Goal: Task Accomplishment & Management: Manage account settings

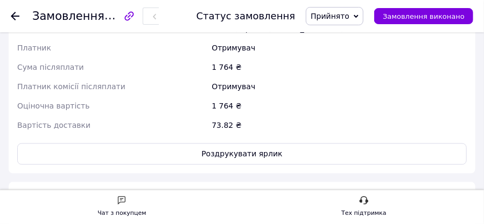
scroll to position [579, 0]
click at [13, 15] on icon at bounding box center [15, 16] width 9 height 9
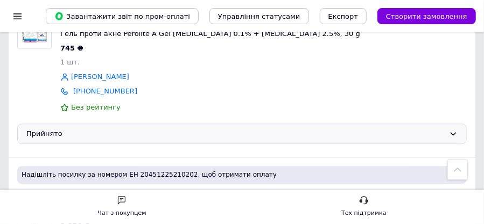
scroll to position [896, 0]
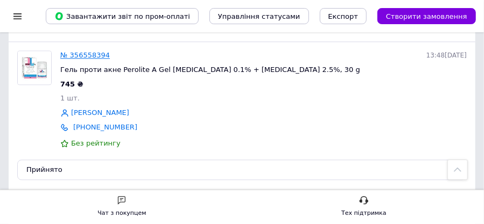
click at [89, 54] on link "№ 356558394" at bounding box center [85, 55] width 50 height 8
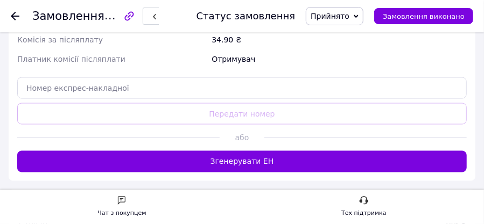
scroll to position [571, 0]
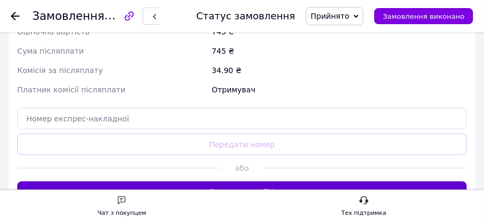
click at [256, 184] on button "Згенерувати ЕН" at bounding box center [241, 193] width 449 height 22
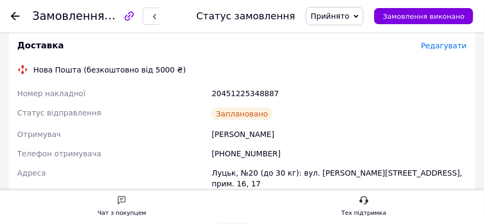
scroll to position [397, 0]
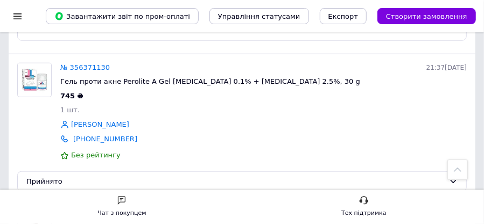
scroll to position [1829, 0]
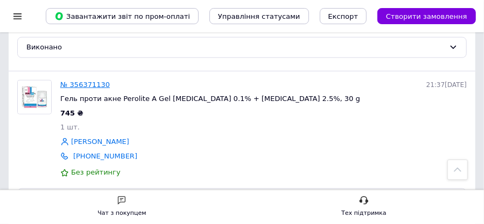
click at [77, 83] on link "№ 356371130" at bounding box center [85, 85] width 50 height 8
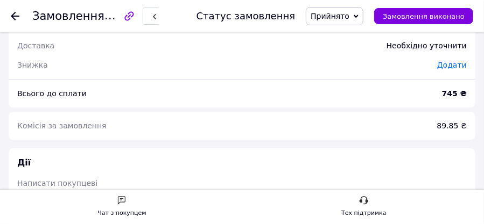
scroll to position [753, 0]
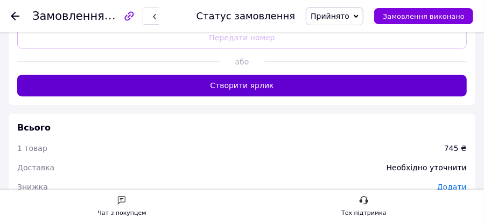
click at [234, 75] on button "Створити ярлик" at bounding box center [241, 86] width 449 height 22
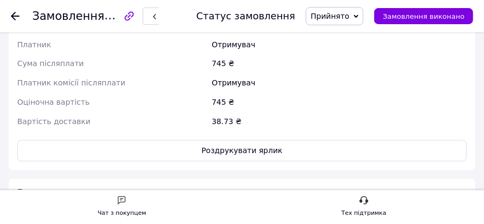
scroll to position [681, 0]
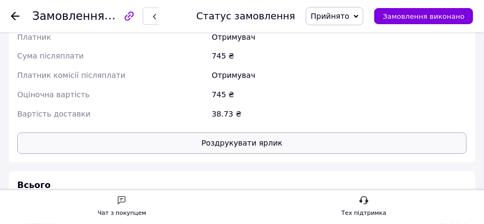
click at [227, 134] on button "Роздрукувати ярлик" at bounding box center [241, 144] width 449 height 22
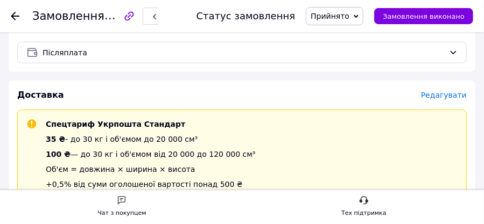
scroll to position [322, 0]
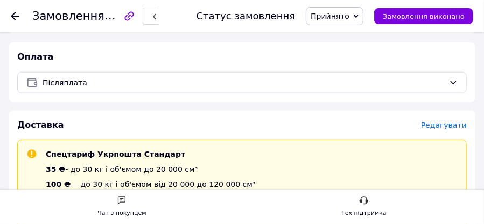
click at [17, 15] on icon at bounding box center [15, 16] width 9 height 9
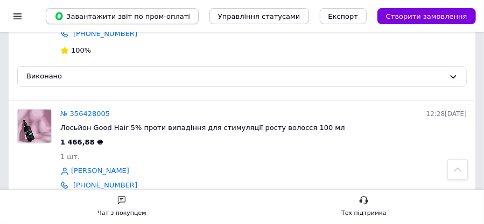
scroll to position [1507, 0]
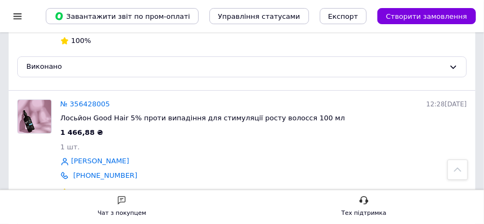
click at [12, 22] on div at bounding box center [17, 16] width 13 height 32
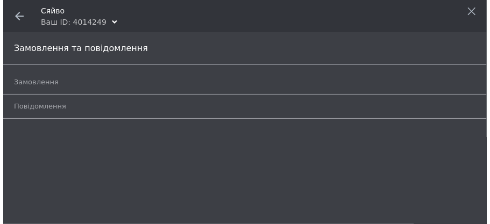
scroll to position [0, 0]
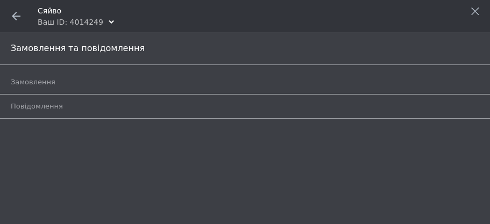
click at [15, 21] on span at bounding box center [16, 16] width 32 height 32
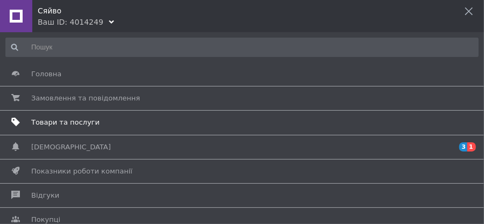
click at [48, 122] on span "Товари та послуги" at bounding box center [65, 123] width 68 height 10
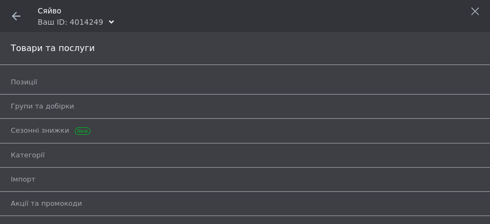
click at [15, 17] on icon at bounding box center [16, 16] width 9 height 9
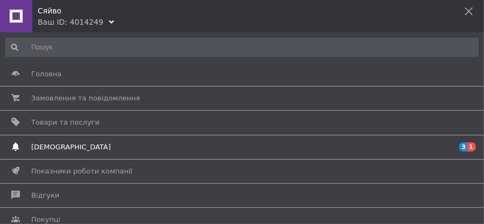
click at [420, 147] on span "[DEMOGRAPHIC_DATA]" at bounding box center [240, 148] width 418 height 10
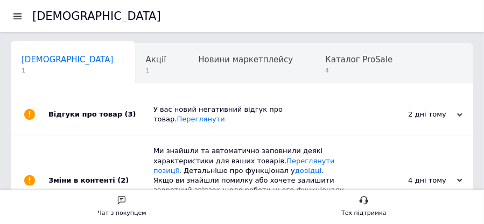
scroll to position [0, 5]
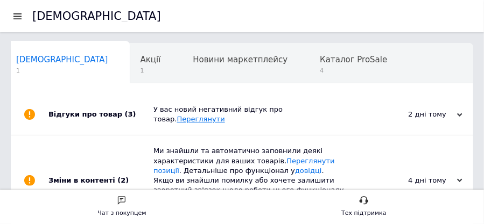
click at [225, 115] on link "Переглянути" at bounding box center [201, 119] width 48 height 8
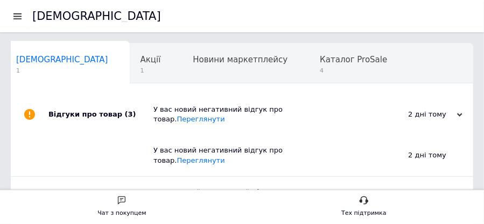
scroll to position [36, 0]
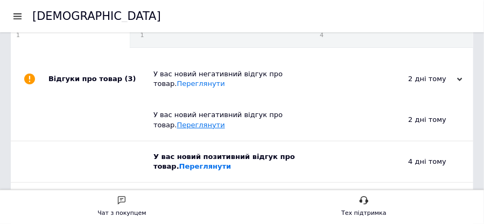
click at [225, 121] on link "Переглянути" at bounding box center [201, 125] width 48 height 8
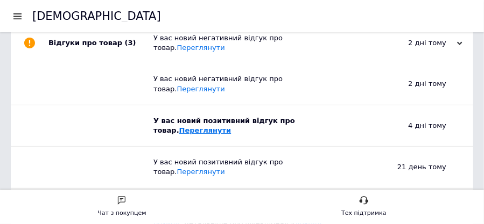
click at [179, 126] on link "Переглянути" at bounding box center [205, 130] width 52 height 8
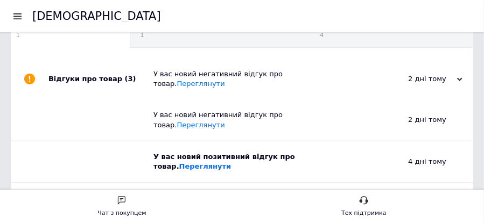
scroll to position [0, 0]
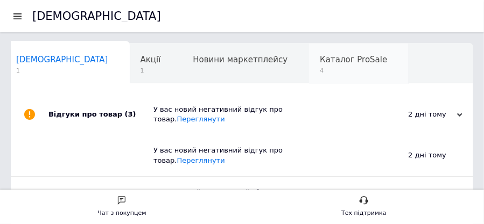
click at [320, 72] on span "4" at bounding box center [353, 71] width 67 height 8
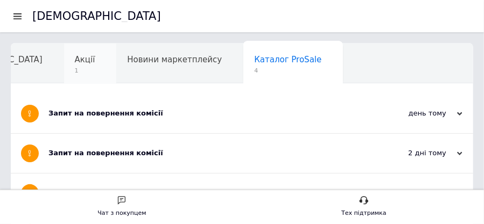
click at [75, 59] on span "Акції" at bounding box center [85, 60] width 20 height 10
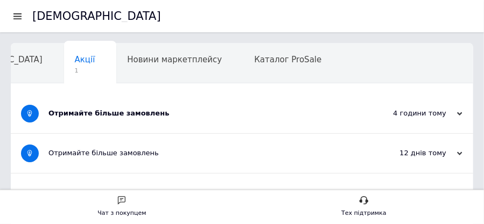
click at [146, 113] on div "Отримайте більше замовлень" at bounding box center [201, 114] width 306 height 10
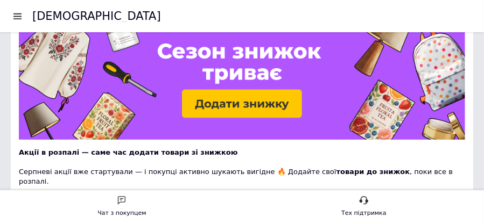
scroll to position [36, 0]
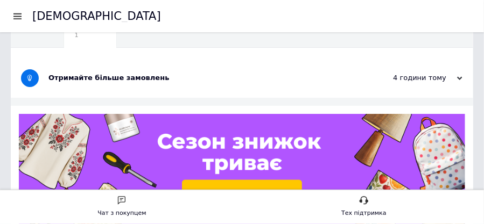
click at [17, 15] on div at bounding box center [17, 16] width 13 height 10
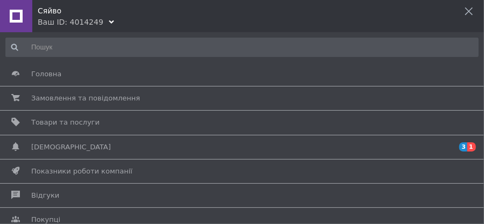
scroll to position [0, 0]
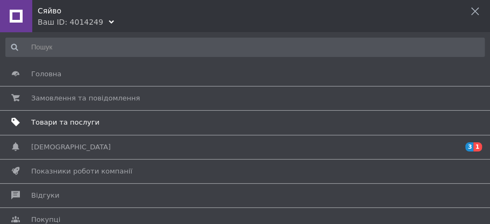
click at [74, 126] on span "Товари та послуги" at bounding box center [65, 123] width 68 height 10
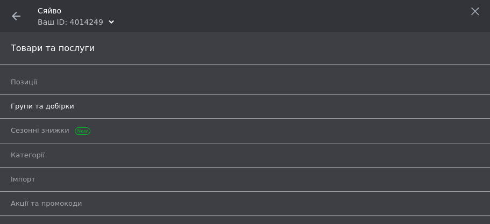
click at [28, 103] on span "Групи та добірки" at bounding box center [42, 107] width 63 height 10
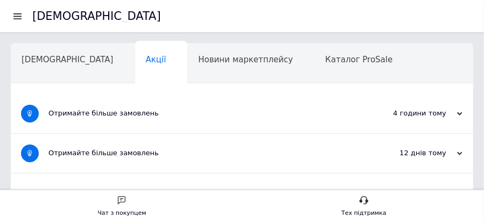
scroll to position [0, 71]
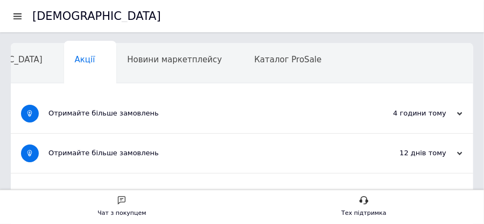
click at [23, 17] on div at bounding box center [17, 16] width 13 height 10
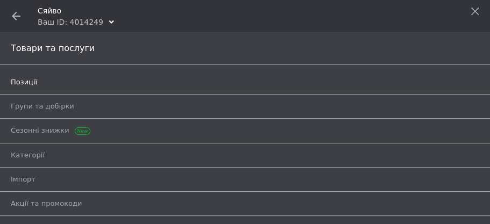
click at [27, 83] on span "Позиції" at bounding box center [24, 82] width 26 height 10
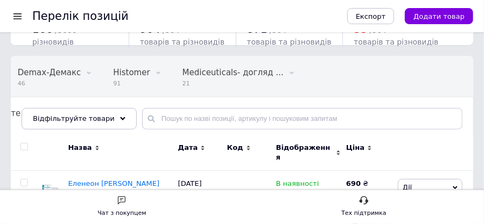
scroll to position [72, 0]
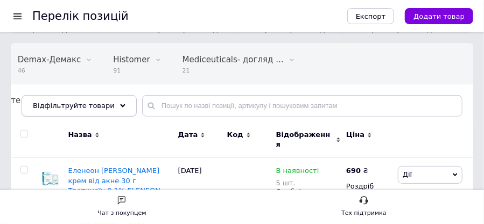
click at [97, 103] on span "Відфільтруйте товари" at bounding box center [74, 106] width 82 height 8
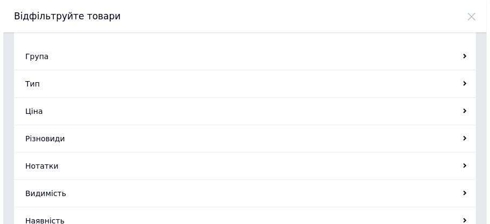
scroll to position [0, 0]
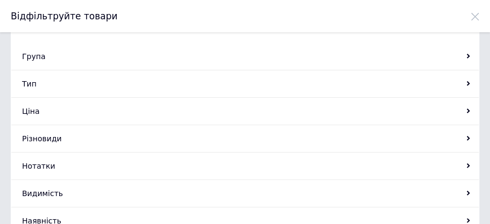
click at [475, 19] on icon at bounding box center [475, 16] width 9 height 9
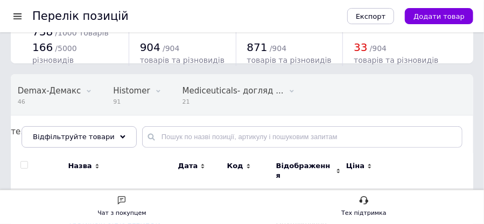
scroll to position [72, 0]
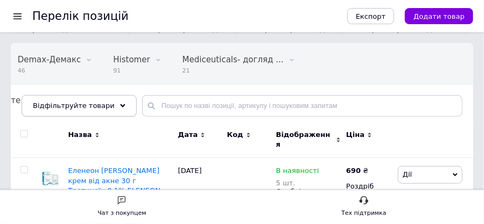
click at [91, 102] on span "Відфільтруйте товари" at bounding box center [74, 106] width 82 height 8
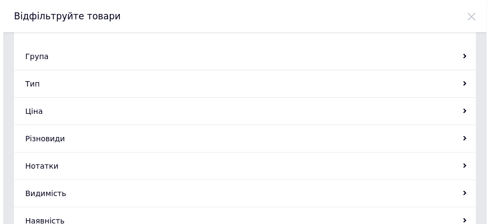
scroll to position [0, 0]
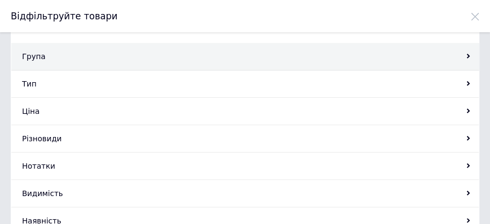
click at [42, 55] on div "Група" at bounding box center [245, 56] width 468 height 27
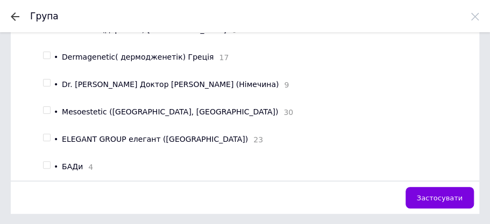
scroll to position [556, 0]
click at [44, 135] on input "checkbox" at bounding box center [46, 138] width 7 height 7
checkbox input "true"
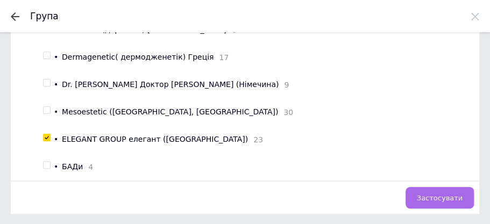
click at [430, 197] on span "Застосувати" at bounding box center [440, 198] width 46 height 8
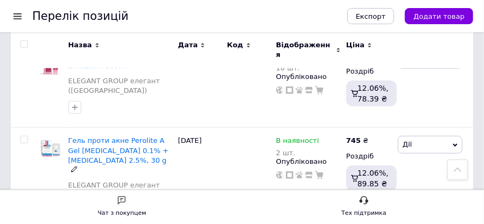
scroll to position [323, 0]
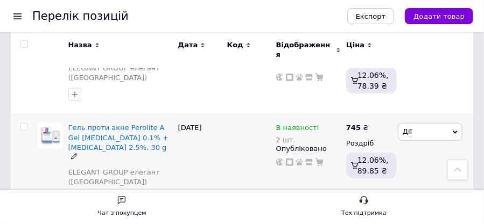
click at [301, 124] on span "В наявності" at bounding box center [297, 129] width 43 height 11
click at [284, 136] on div "2 шт." at bounding box center [308, 140] width 65 height 8
click at [302, 124] on span "В наявності" at bounding box center [297, 129] width 43 height 11
click at [278, 124] on span "В наявності" at bounding box center [297, 129] width 43 height 11
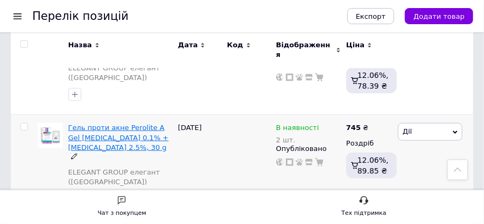
click at [108, 124] on span "Гель проти акне Perolite A Gel [MEDICAL_DATA] 0.1% + [MEDICAL_DATA] 2.5%, 30 g" at bounding box center [118, 137] width 101 height 27
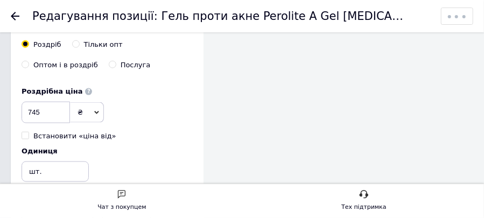
scroll to position [574, 0]
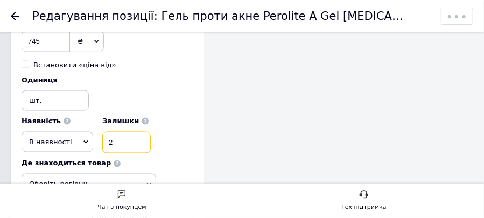
click at [113, 139] on input "2" at bounding box center [126, 143] width 48 height 22
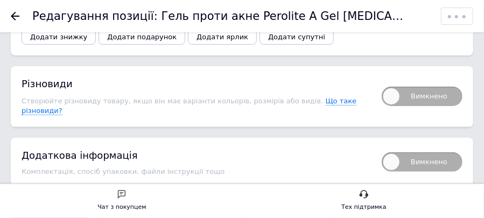
scroll to position [1546, 0]
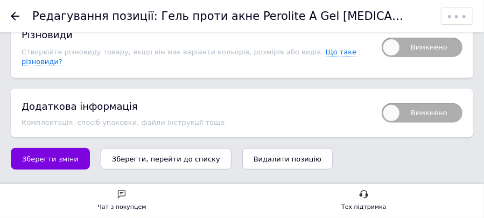
type input "6"
click at [160, 155] on icon "Зберегти, перейти до списку" at bounding box center [166, 159] width 108 height 8
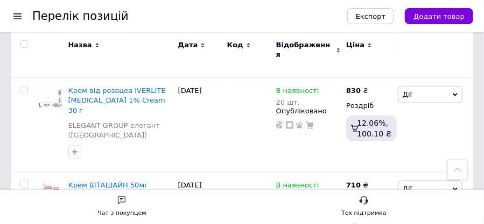
scroll to position [1741, 0]
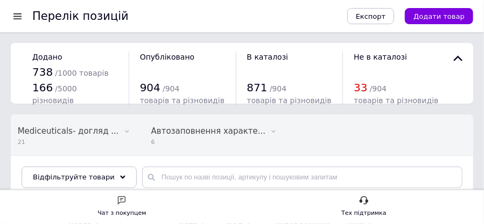
click at [17, 18] on div at bounding box center [17, 16] width 13 height 10
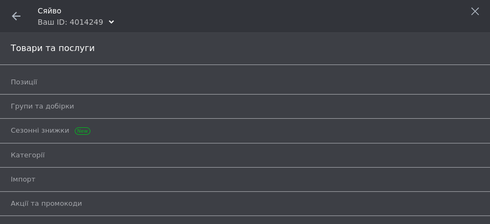
click at [18, 16] on use at bounding box center [16, 16] width 9 height 9
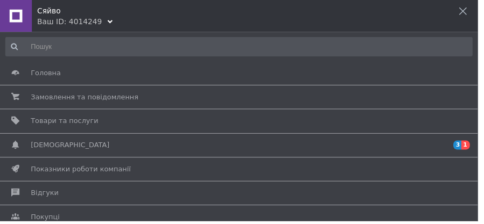
scroll to position [0, 266]
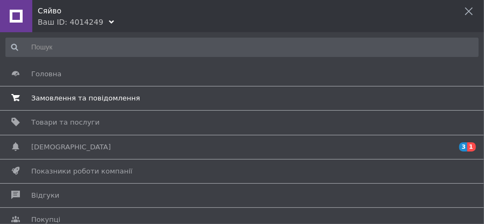
click at [61, 98] on span "Замовлення та повідомлення" at bounding box center [85, 99] width 109 height 10
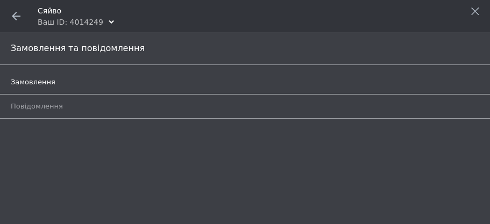
click at [48, 82] on span "Замовлення" at bounding box center [33, 82] width 45 height 10
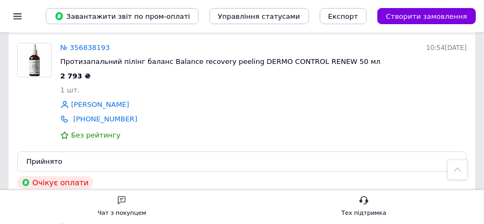
scroll to position [251, 0]
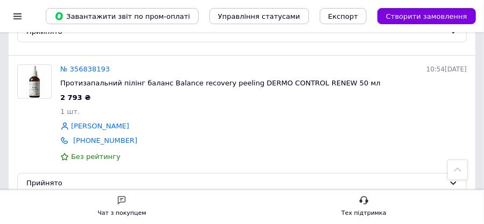
click at [14, 17] on div at bounding box center [17, 16] width 13 height 10
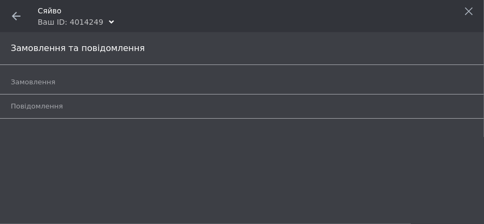
scroll to position [0, 0]
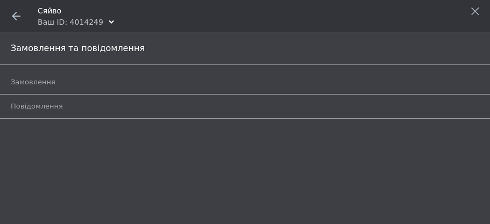
click at [14, 17] on use at bounding box center [16, 16] width 9 height 9
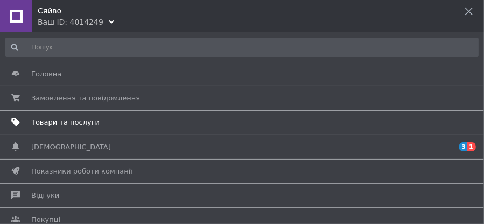
click at [69, 122] on span "Товари та послуги" at bounding box center [65, 123] width 68 height 10
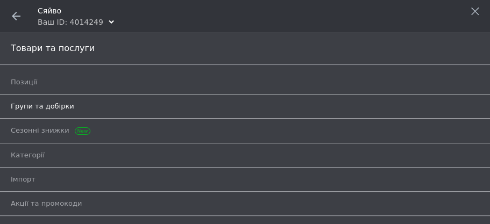
click at [24, 105] on span "Групи та добірки" at bounding box center [42, 107] width 63 height 10
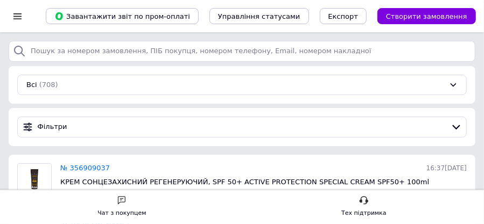
click at [17, 15] on div at bounding box center [17, 16] width 13 height 10
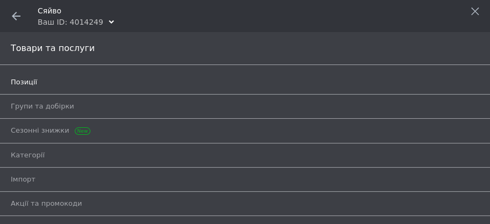
click at [29, 80] on span "Позиції" at bounding box center [24, 82] width 26 height 10
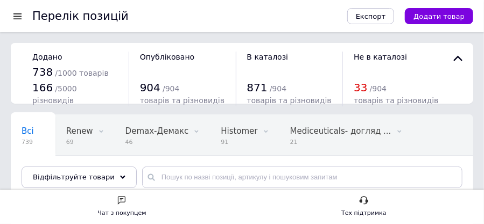
scroll to position [72, 0]
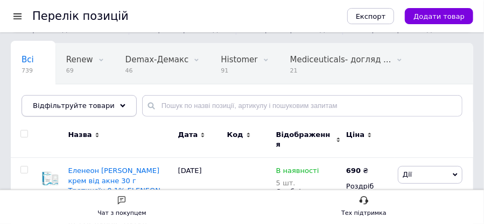
click at [120, 104] on use at bounding box center [122, 105] width 5 height 3
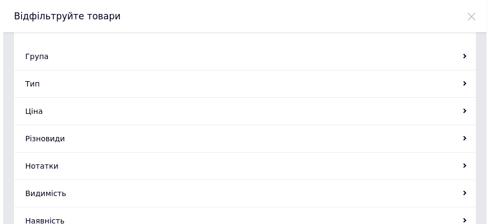
scroll to position [0, 0]
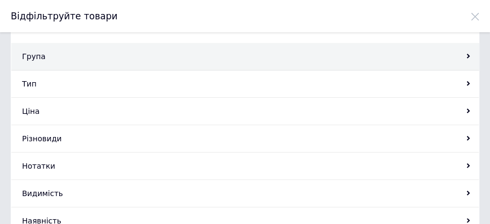
click at [48, 56] on div "Група" at bounding box center [245, 56] width 468 height 27
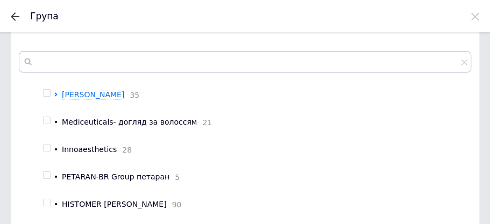
scroll to position [90, 0]
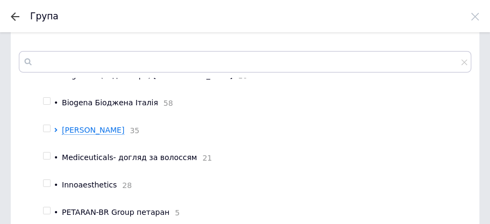
click at [45, 104] on input "checkbox" at bounding box center [46, 101] width 7 height 7
checkbox input "true"
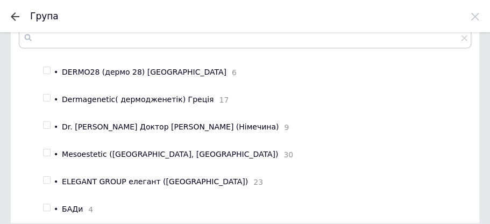
scroll to position [67, 0]
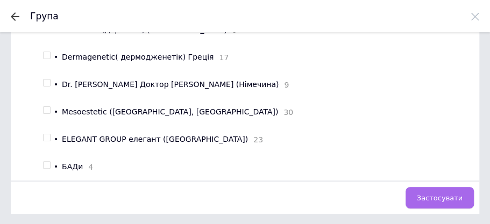
click at [423, 197] on span "Застосувати" at bounding box center [440, 198] width 46 height 8
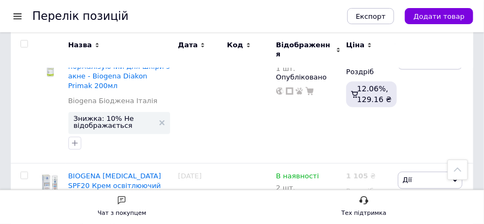
scroll to position [1949, 0]
